Goal: Book appointment/travel/reservation

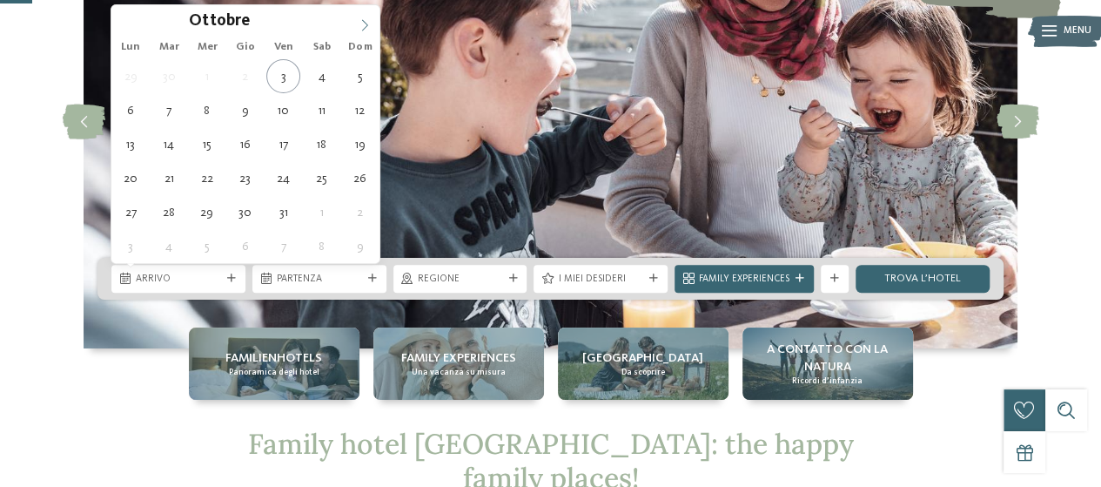
click at [355, 20] on span at bounding box center [365, 20] width 30 height 30
type div "[DATE]"
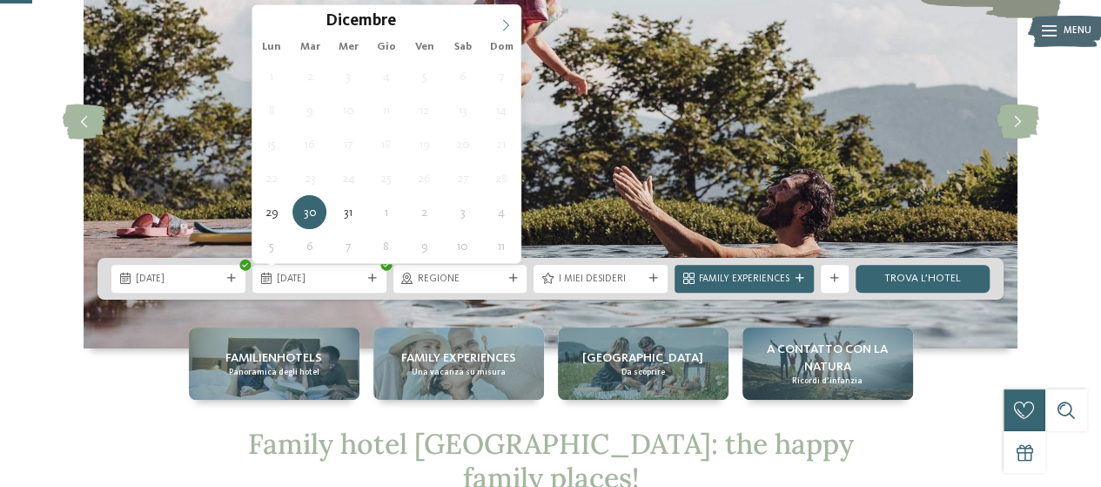
type input "****"
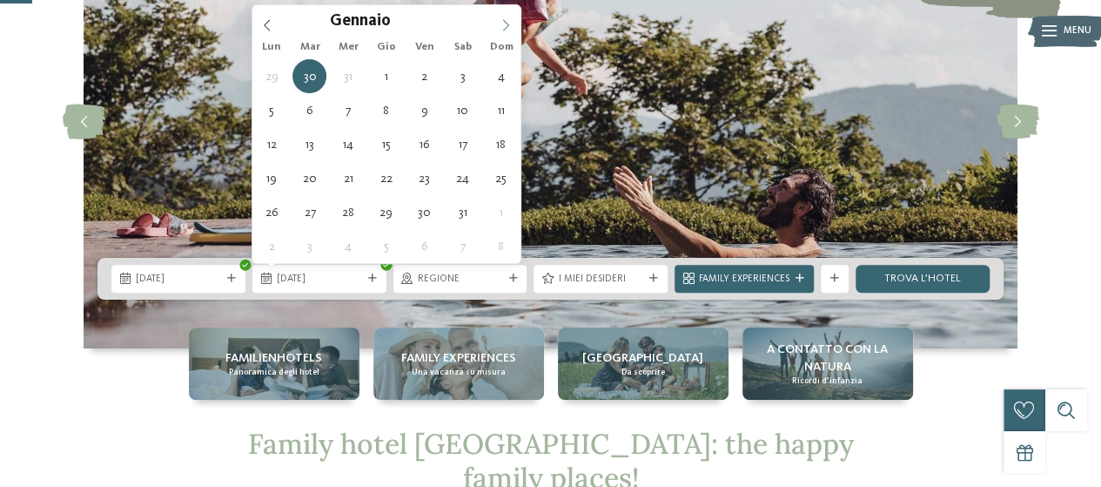
click at [504, 25] on icon at bounding box center [506, 25] width 12 height 12
type div "[DATE]"
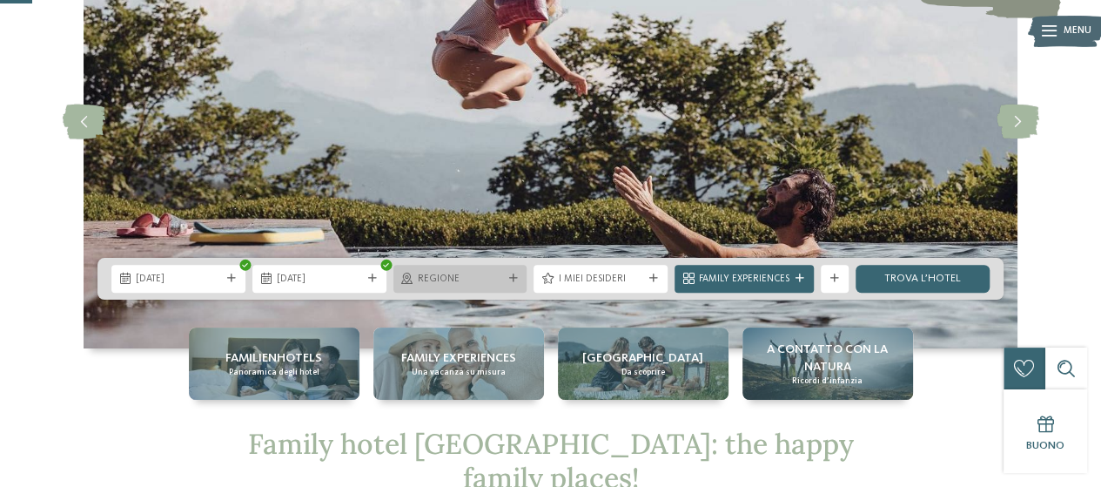
click at [508, 273] on div "Regione" at bounding box center [461, 279] width 134 height 28
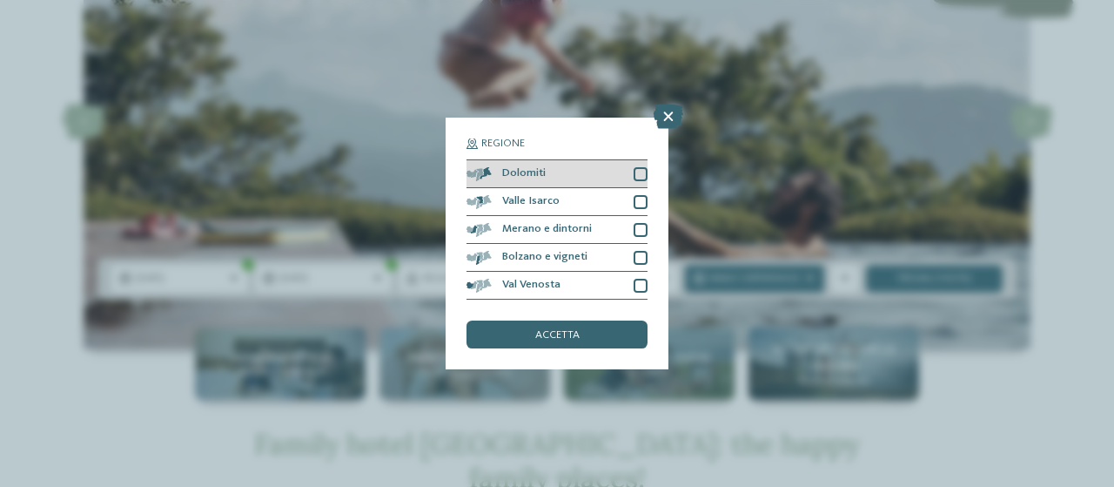
click at [641, 171] on div at bounding box center [641, 174] width 14 height 14
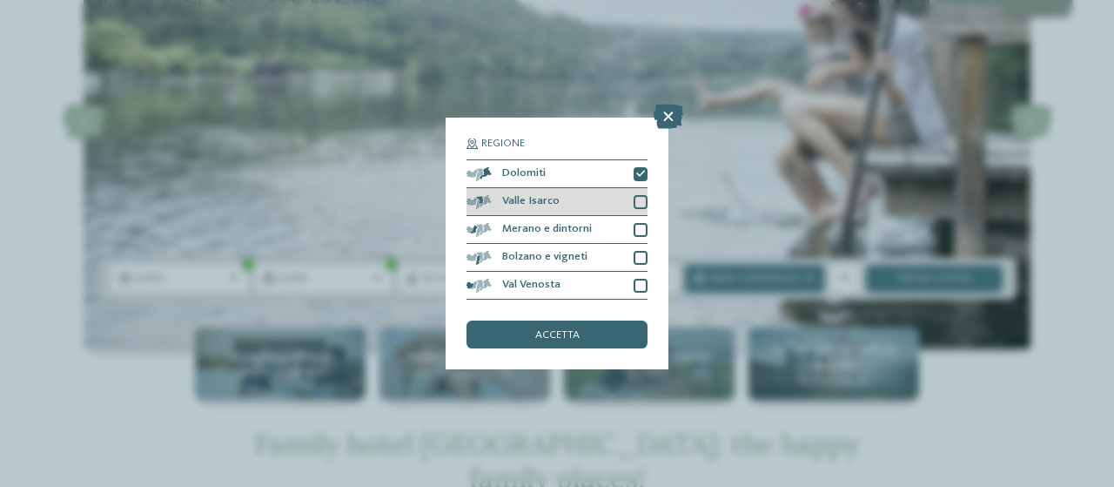
click at [636, 201] on div at bounding box center [641, 202] width 14 height 14
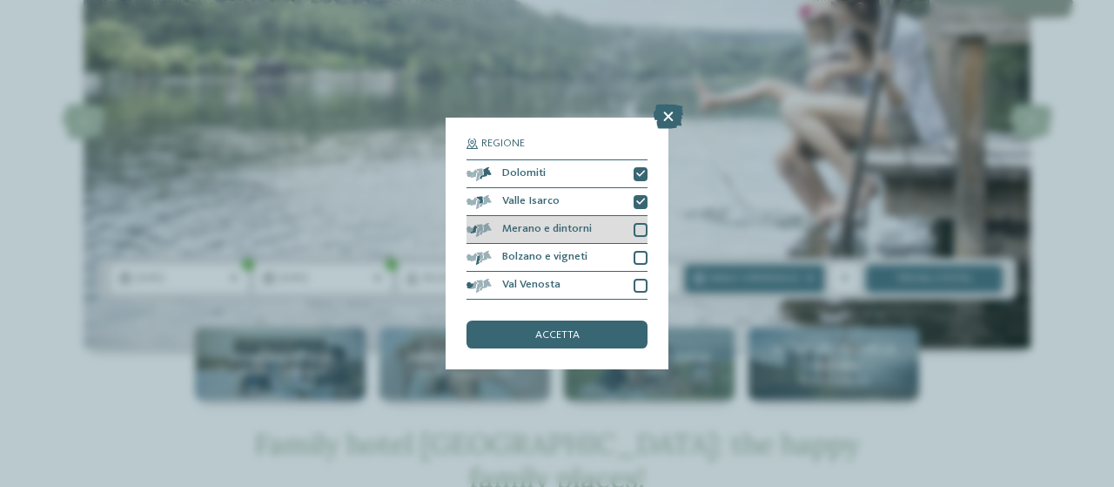
click at [636, 225] on div at bounding box center [641, 230] width 14 height 14
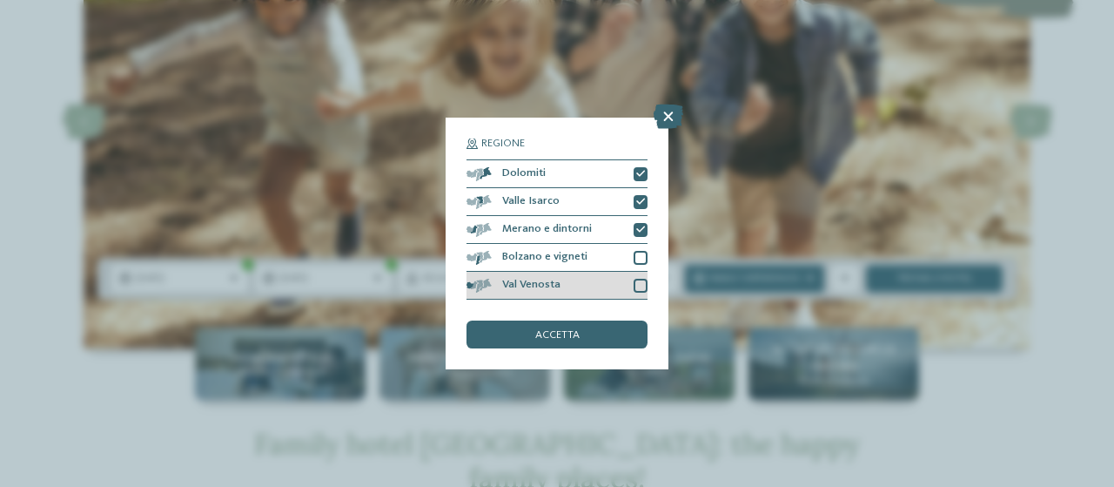
click at [635, 282] on div at bounding box center [641, 286] width 14 height 14
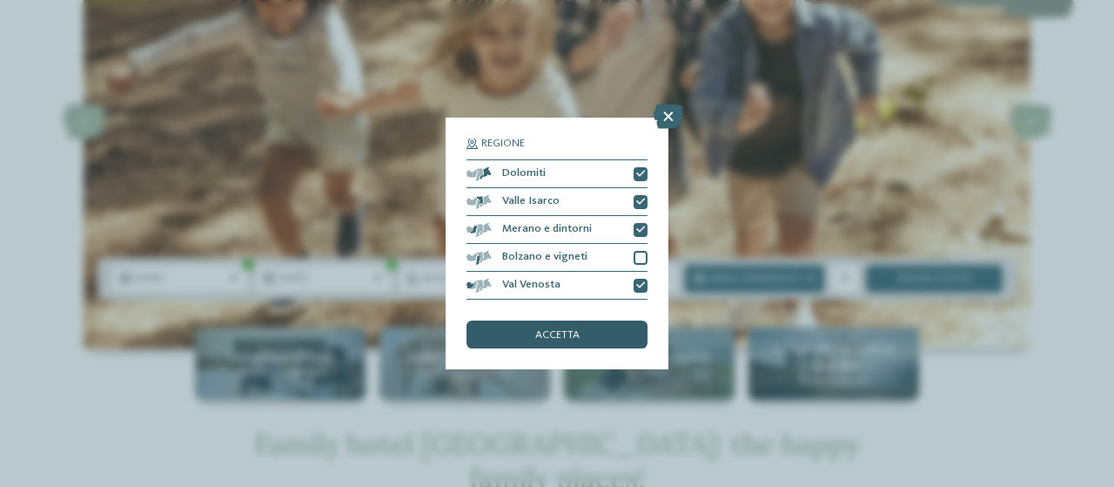
click at [584, 330] on div "accetta" at bounding box center [557, 334] width 181 height 28
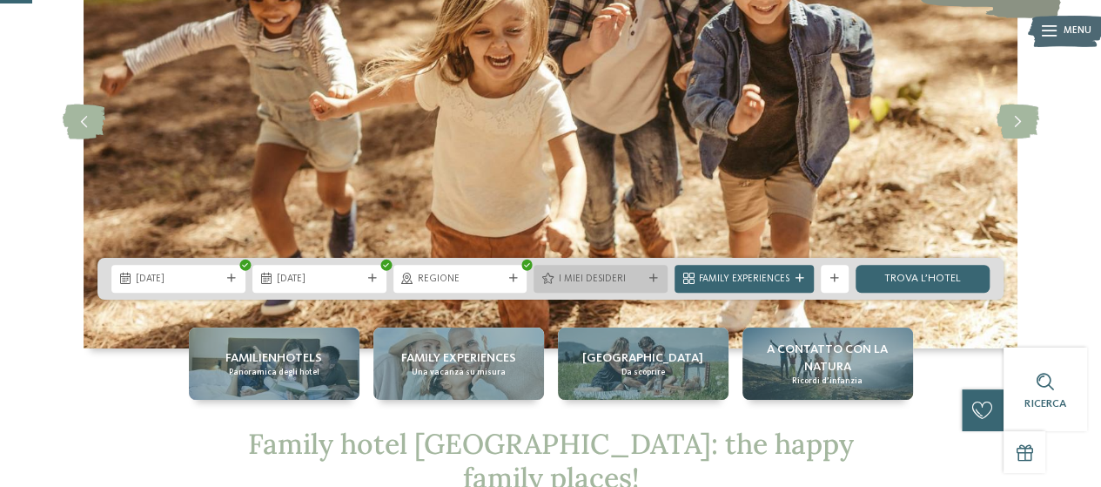
click at [611, 283] on span "I miei desideri" at bounding box center [600, 280] width 85 height 14
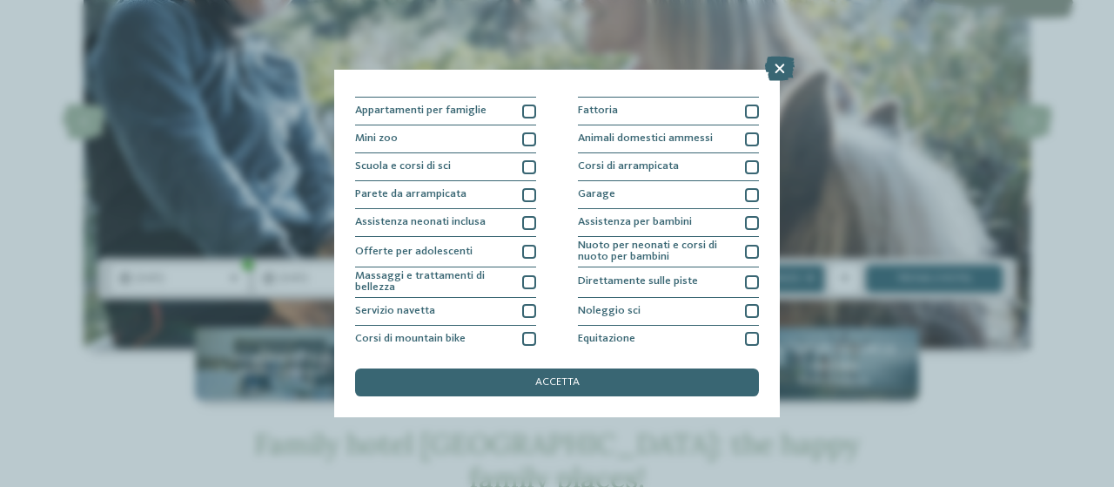
scroll to position [174, 0]
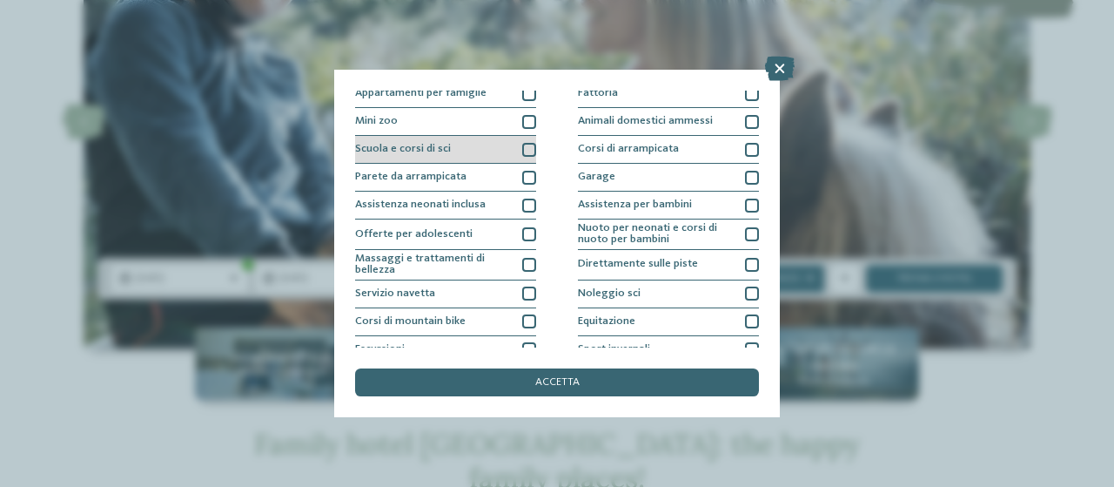
click at [527, 145] on div at bounding box center [529, 150] width 14 height 14
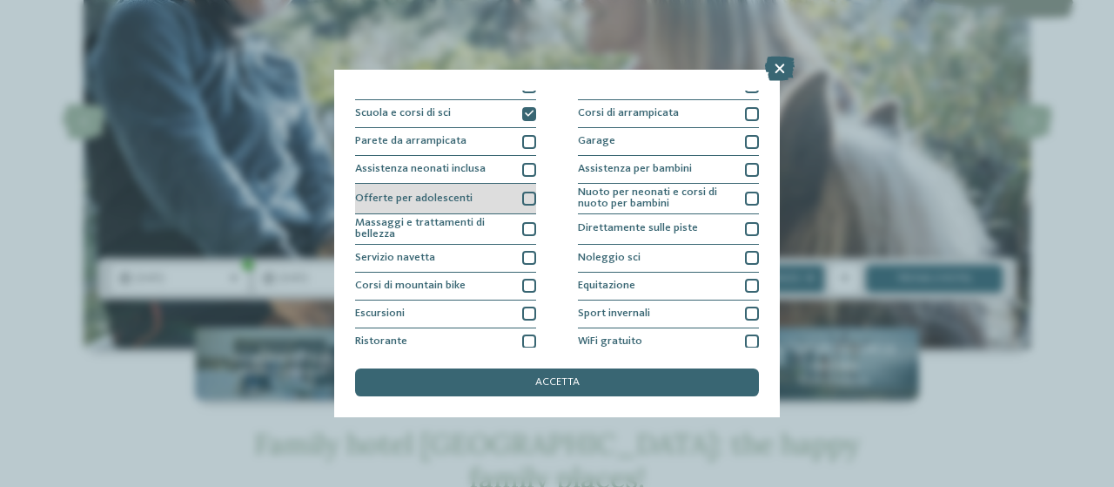
scroll to position [244, 0]
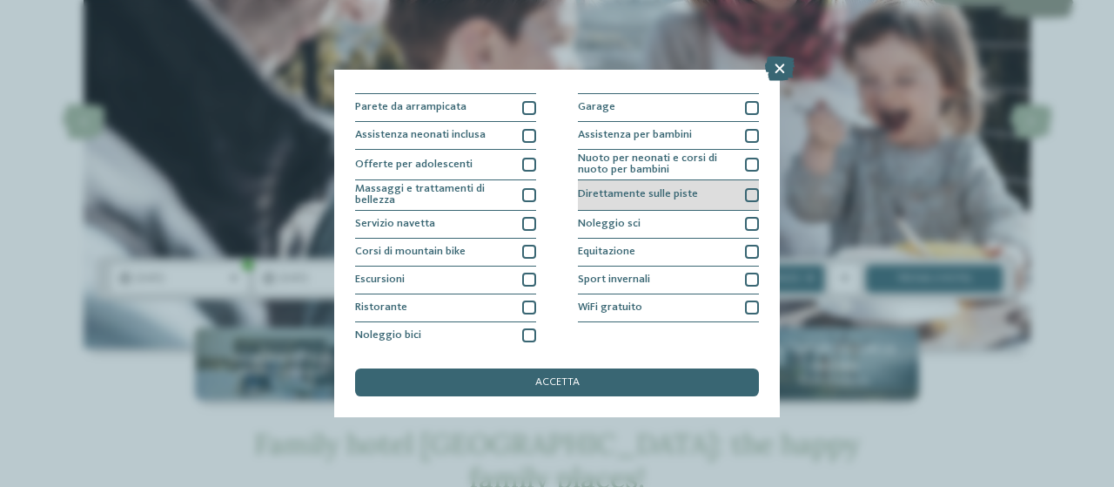
click at [745, 192] on div at bounding box center [752, 195] width 14 height 14
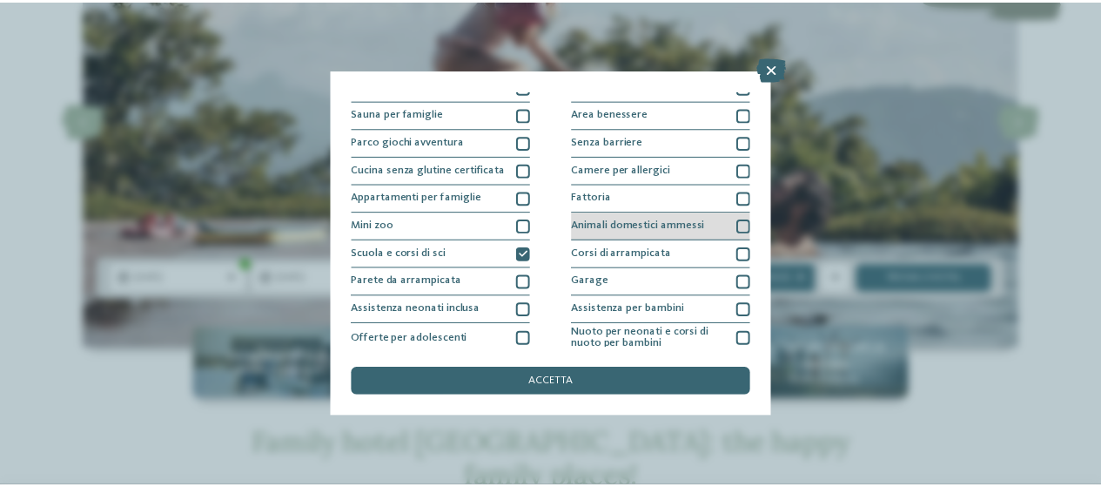
scroll to position [0, 0]
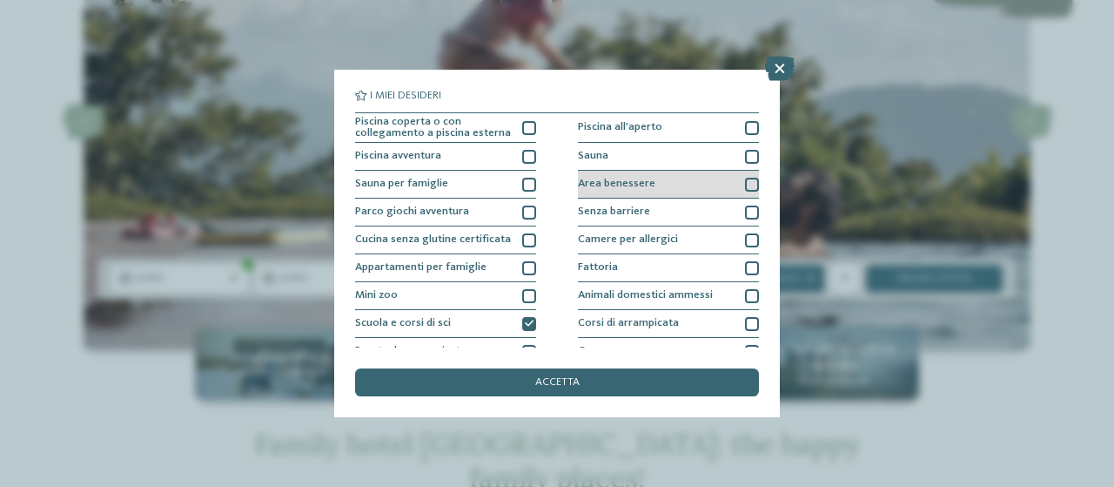
click at [745, 184] on div at bounding box center [752, 185] width 14 height 14
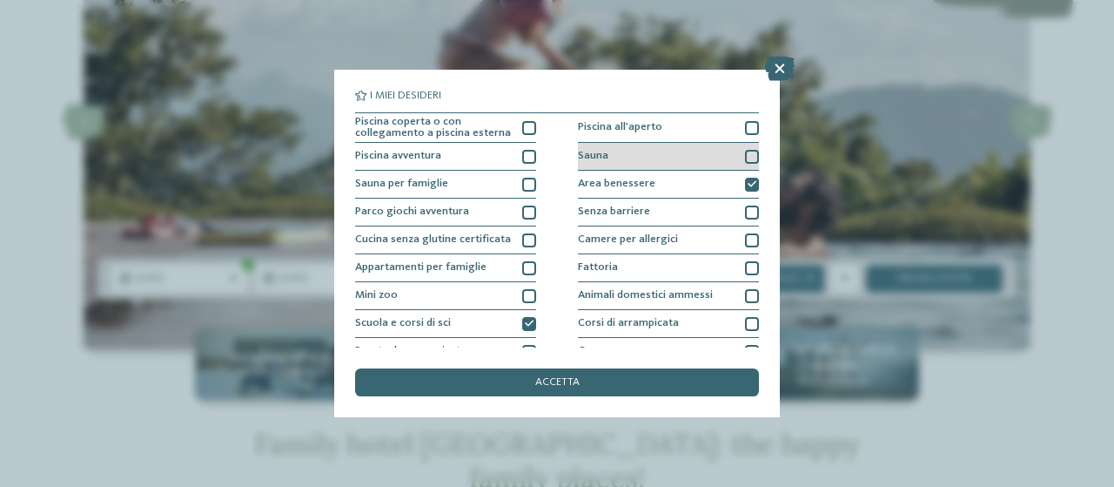
click at [745, 156] on div at bounding box center [752, 157] width 14 height 14
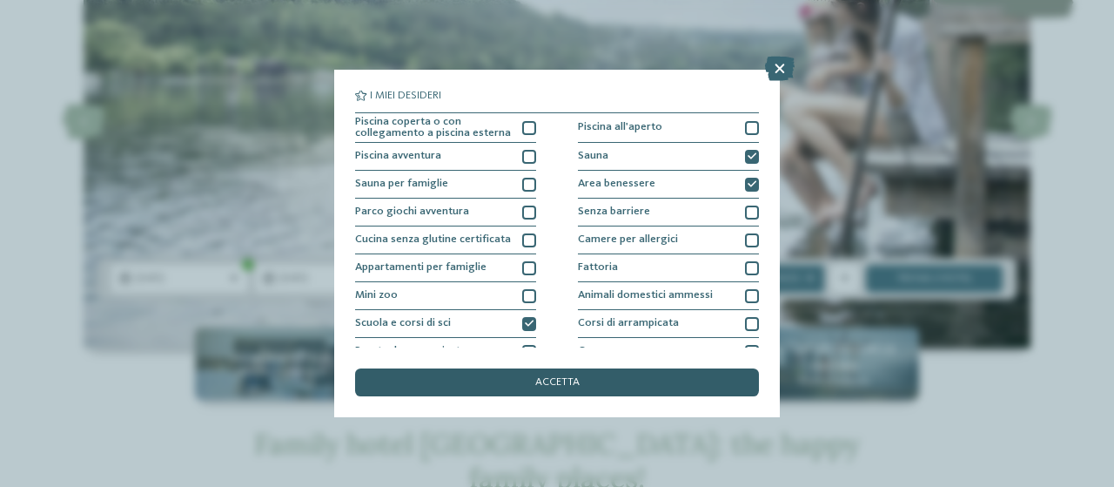
click at [614, 381] on div "accetta" at bounding box center [557, 382] width 404 height 28
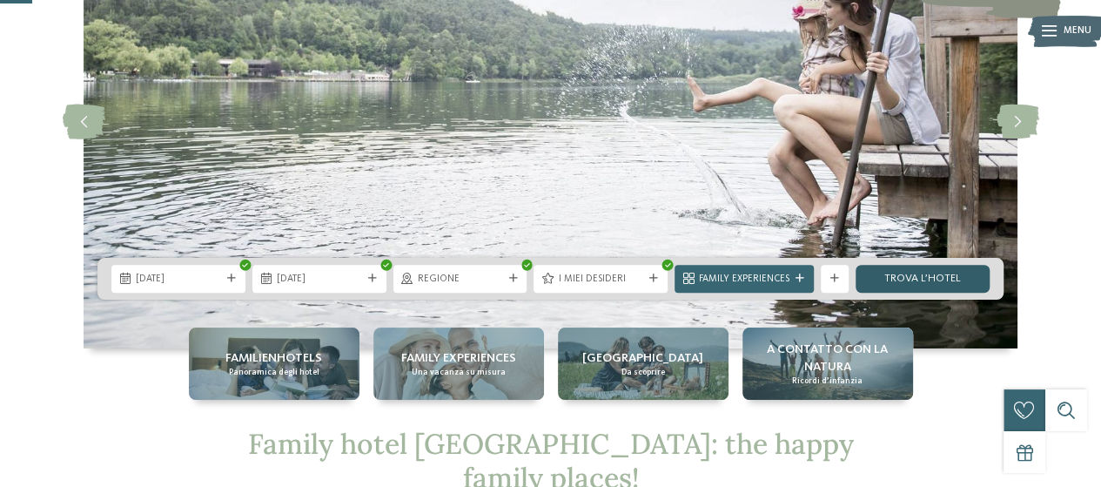
click at [926, 277] on link "trova l’hotel" at bounding box center [923, 279] width 134 height 28
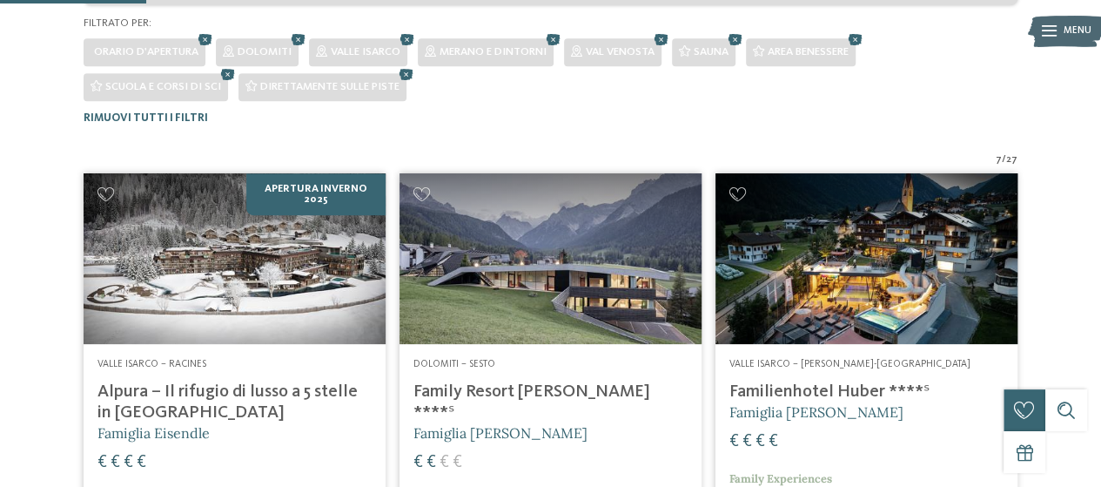
scroll to position [556, 0]
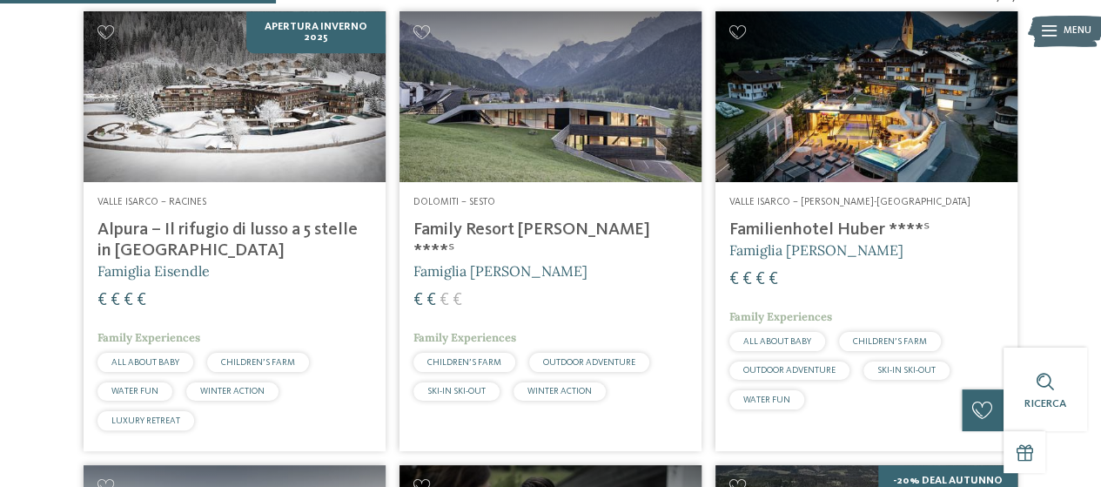
click at [488, 231] on h4 "Family Resort [PERSON_NAME] ****ˢ" at bounding box center [551, 240] width 274 height 42
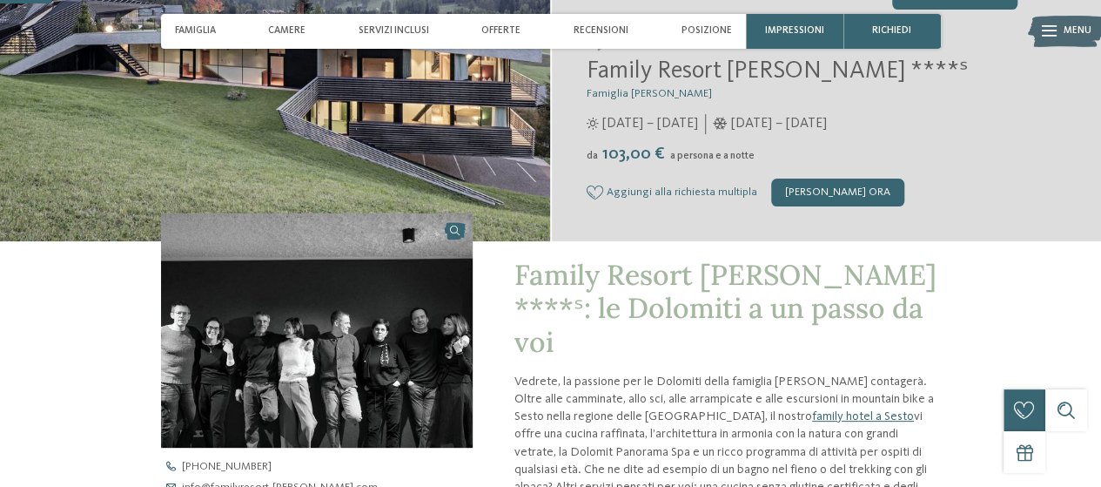
scroll to position [435, 0]
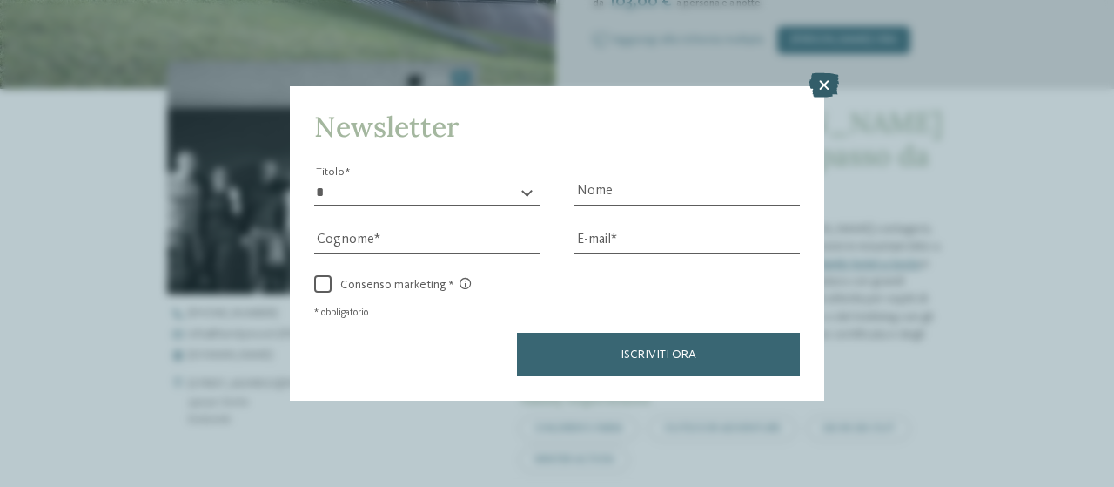
click at [831, 83] on icon at bounding box center [825, 85] width 30 height 24
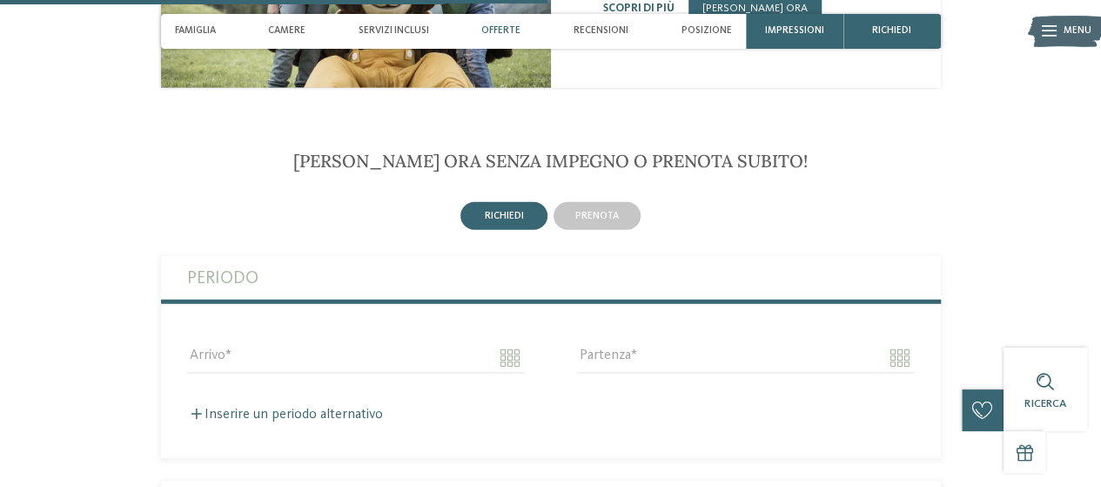
scroll to position [2264, 0]
